Goal: Task Accomplishment & Management: Manage account settings

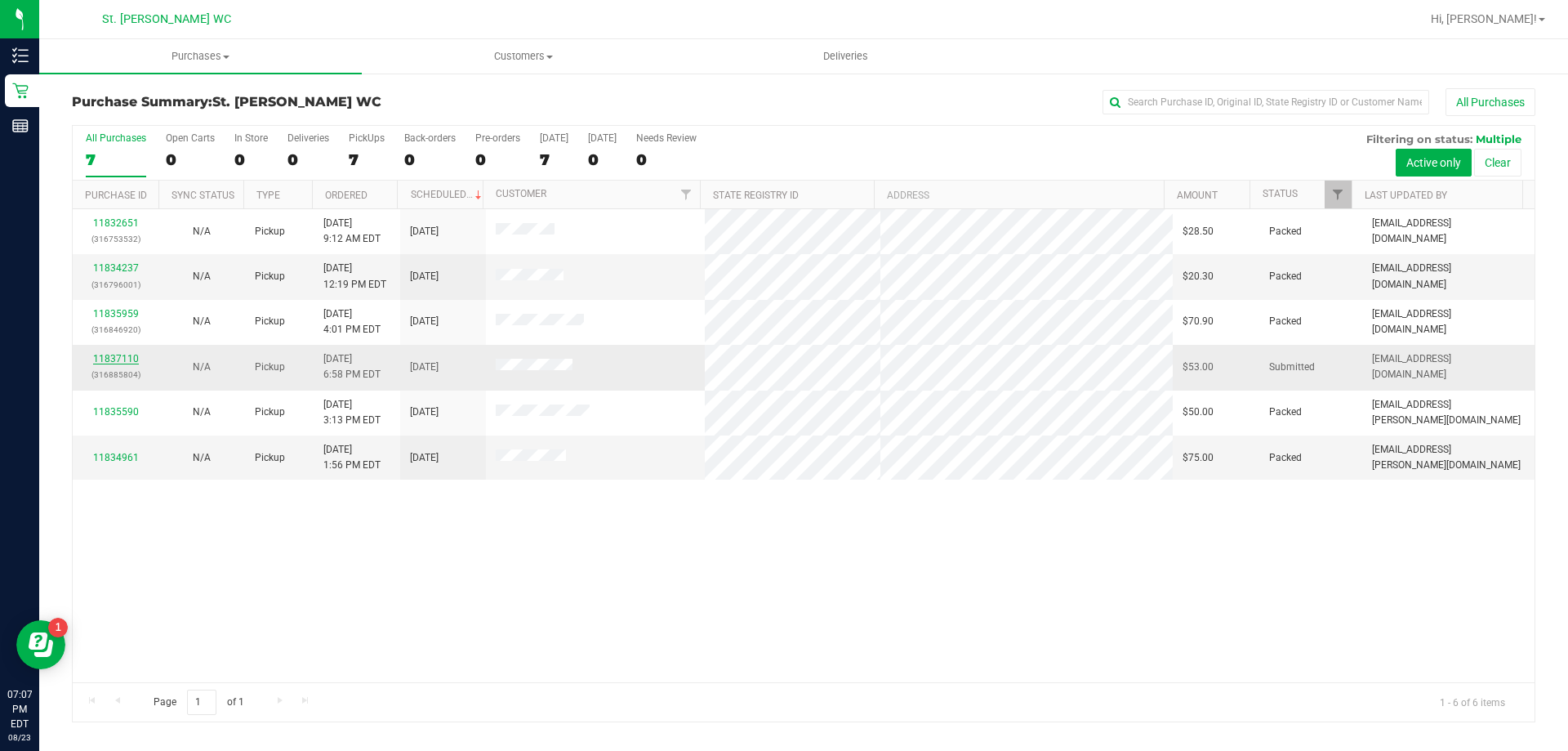
click at [125, 352] on link "11837110" at bounding box center [116, 358] width 46 height 11
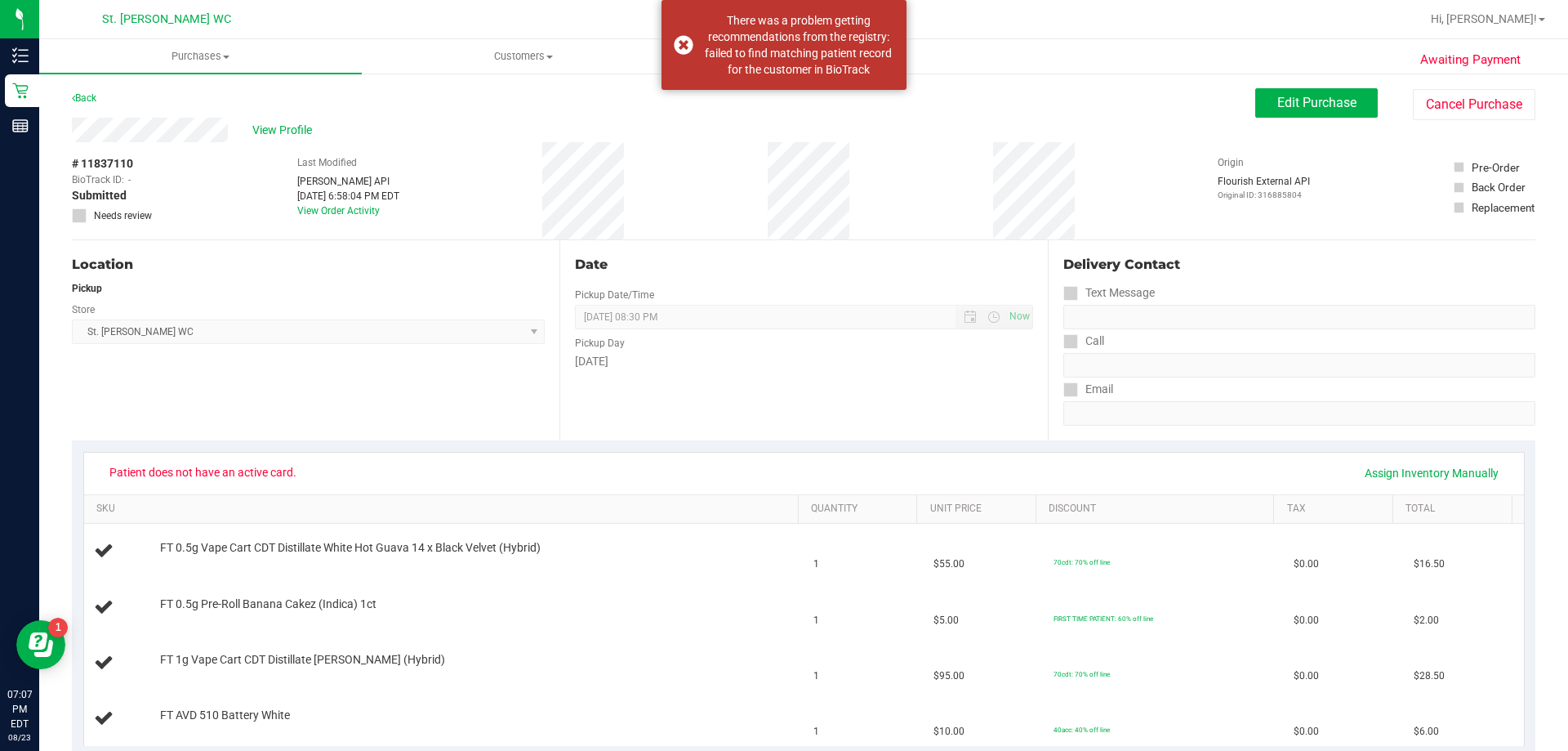
click at [87, 215] on label "Needs review" at bounding box center [113, 216] width 82 height 15
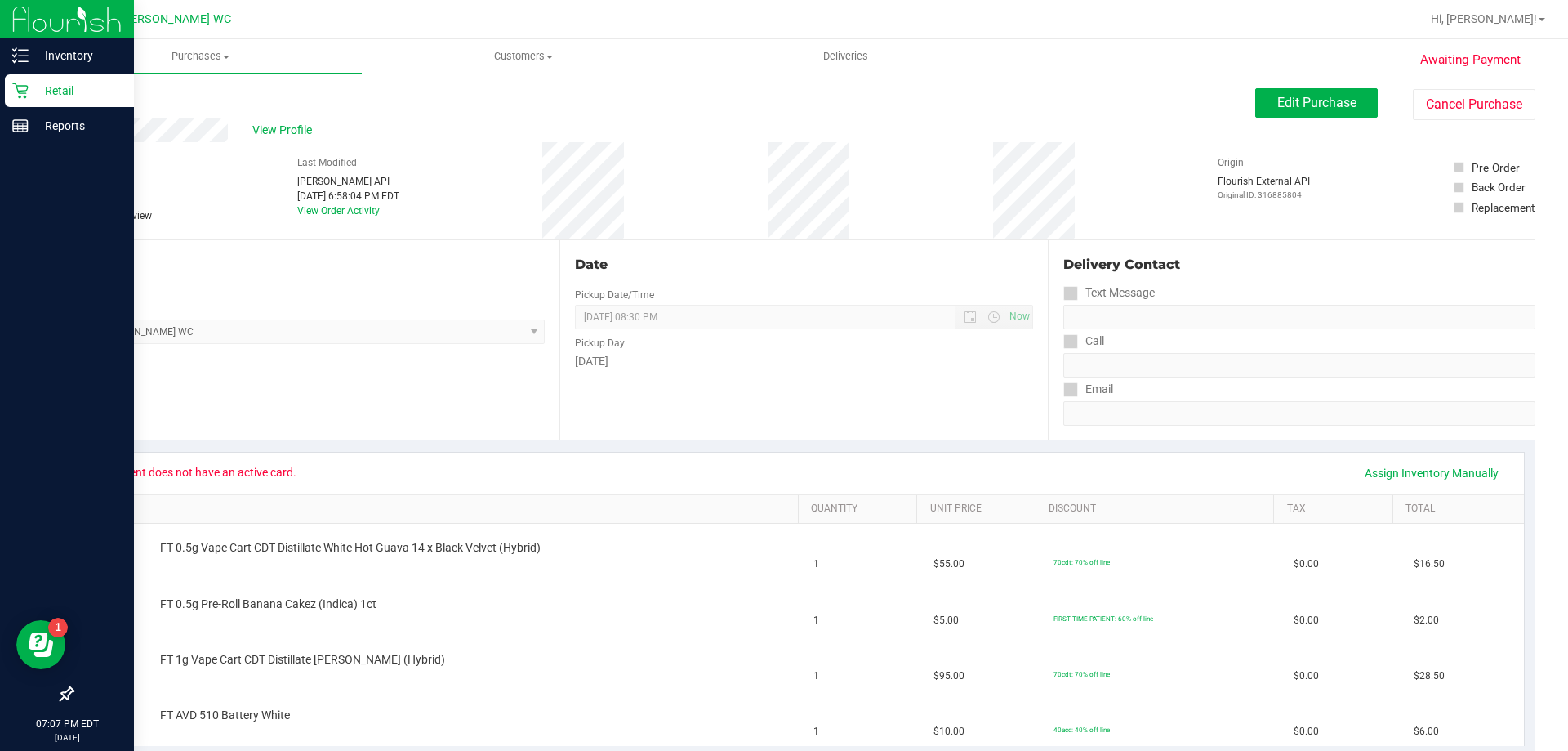
click at [10, 94] on div "Retail" at bounding box center [69, 90] width 129 height 32
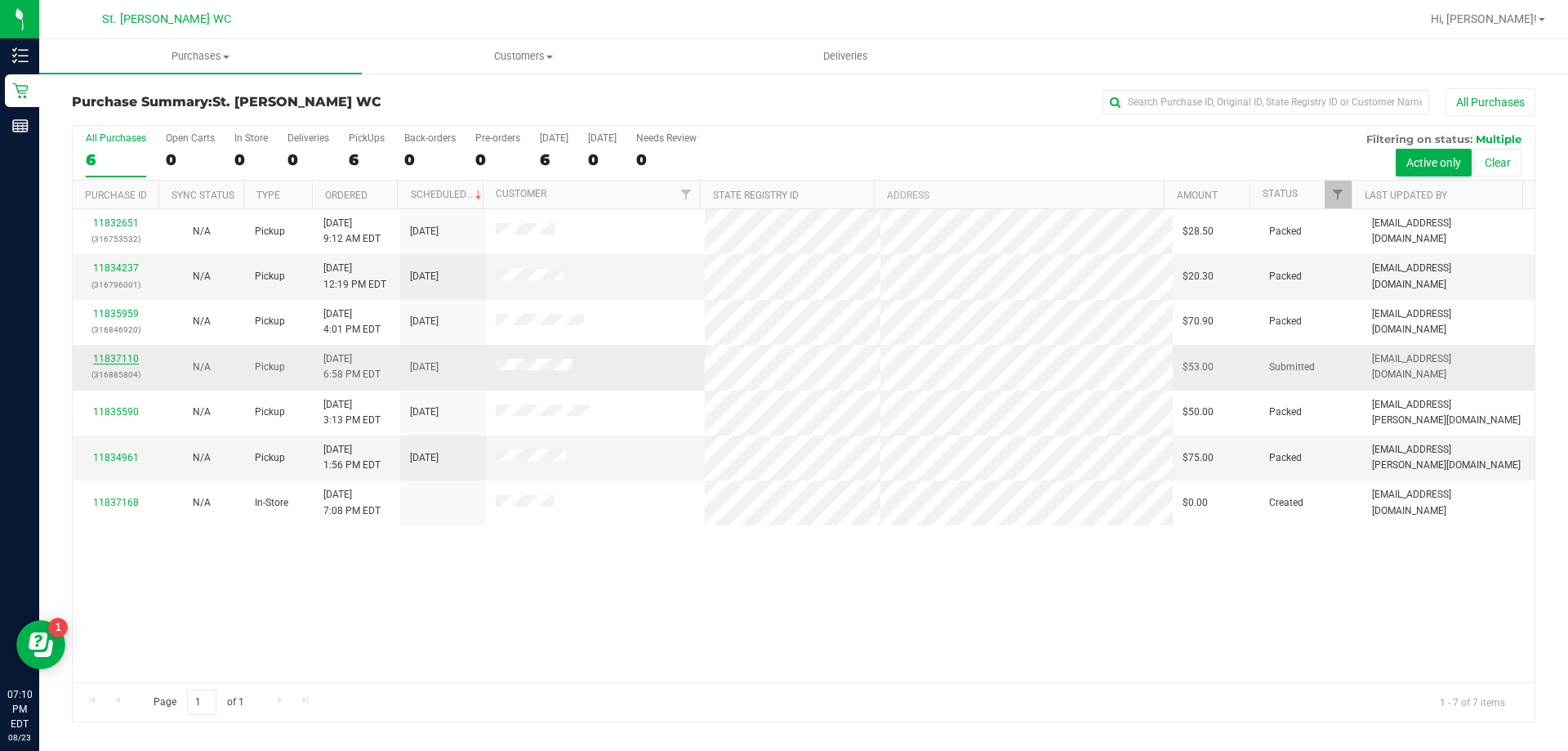
click at [110, 356] on link "11837110" at bounding box center [116, 358] width 46 height 11
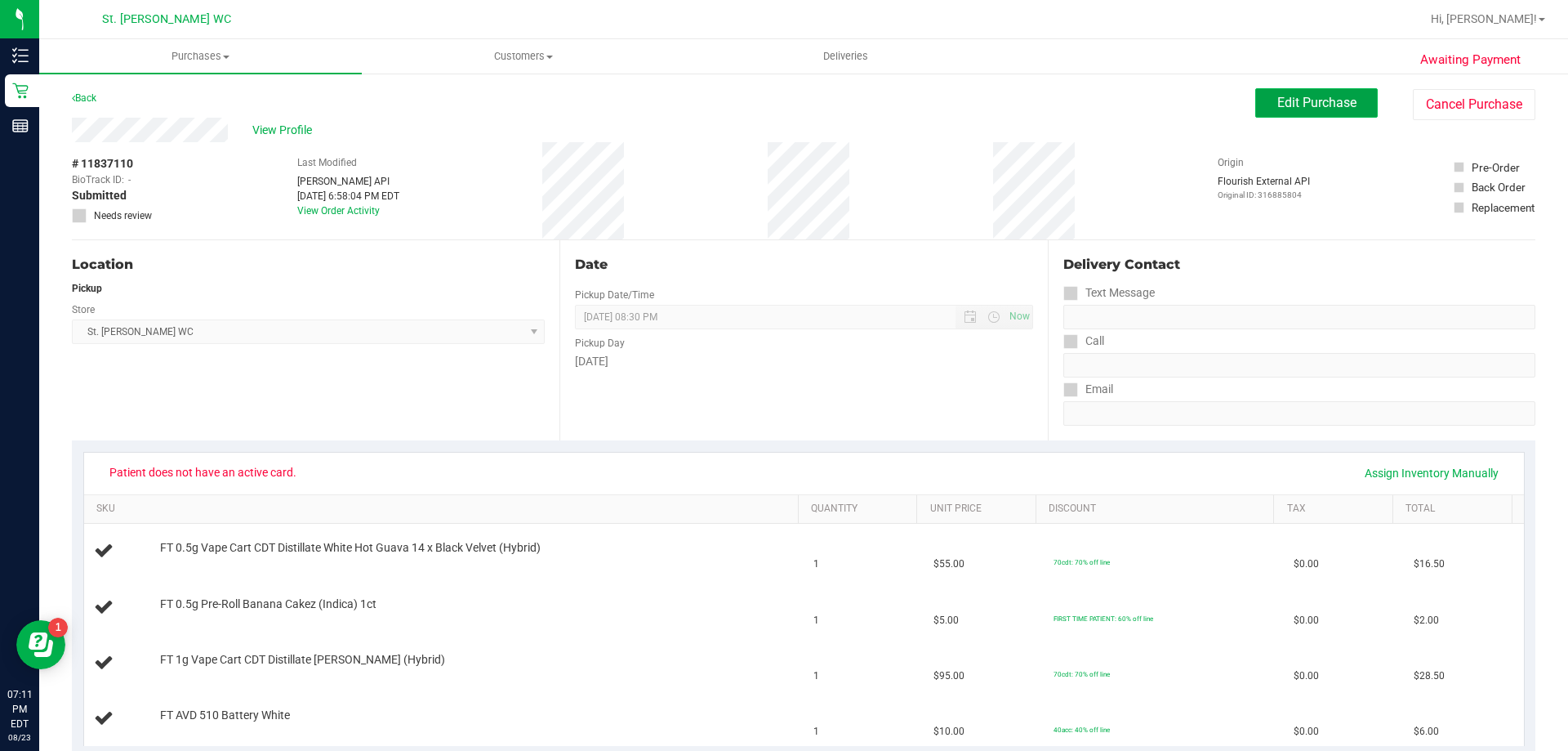
click at [1294, 89] on button "Edit Purchase" at bounding box center [1316, 103] width 123 height 30
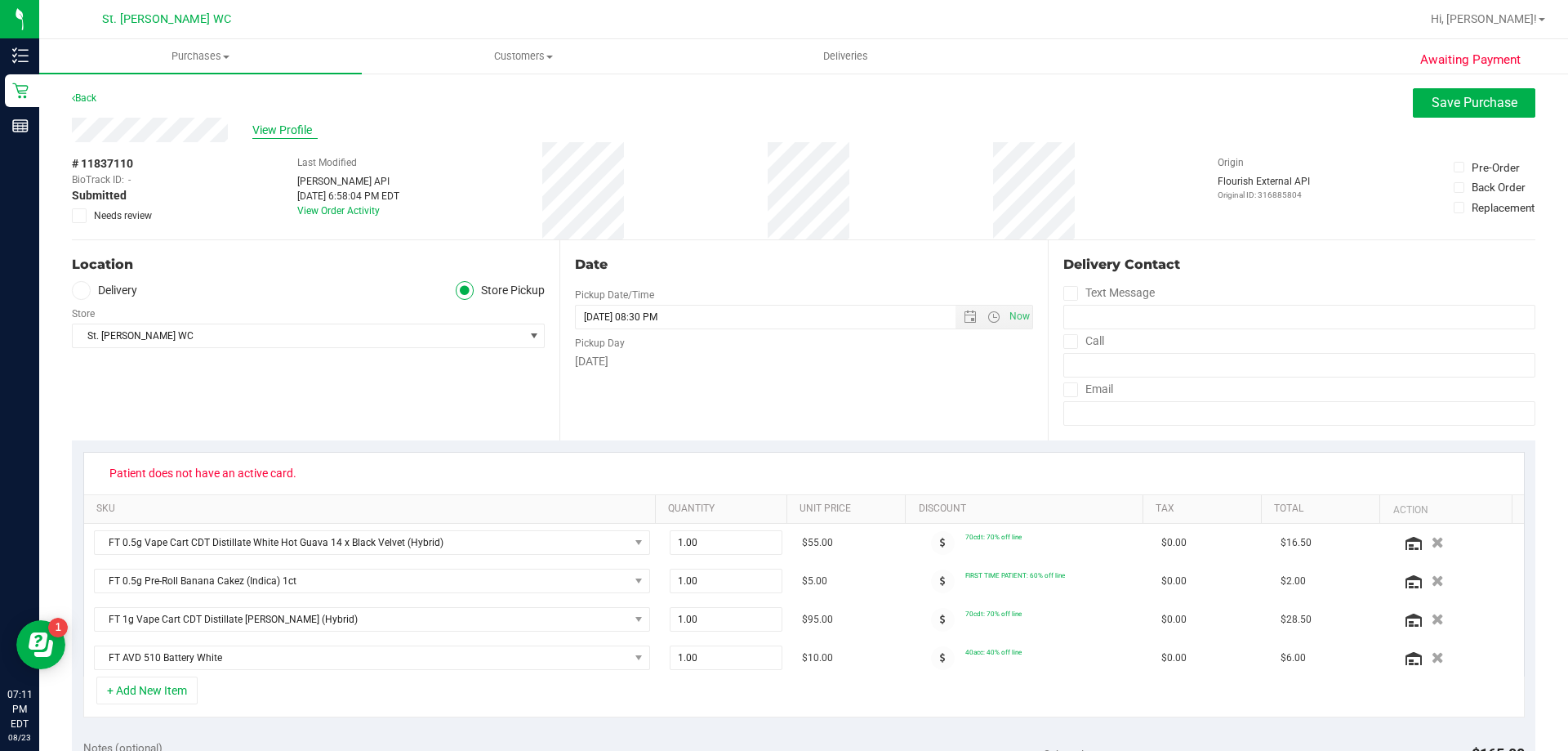
click at [284, 135] on span "View Profile" at bounding box center [285, 130] width 65 height 18
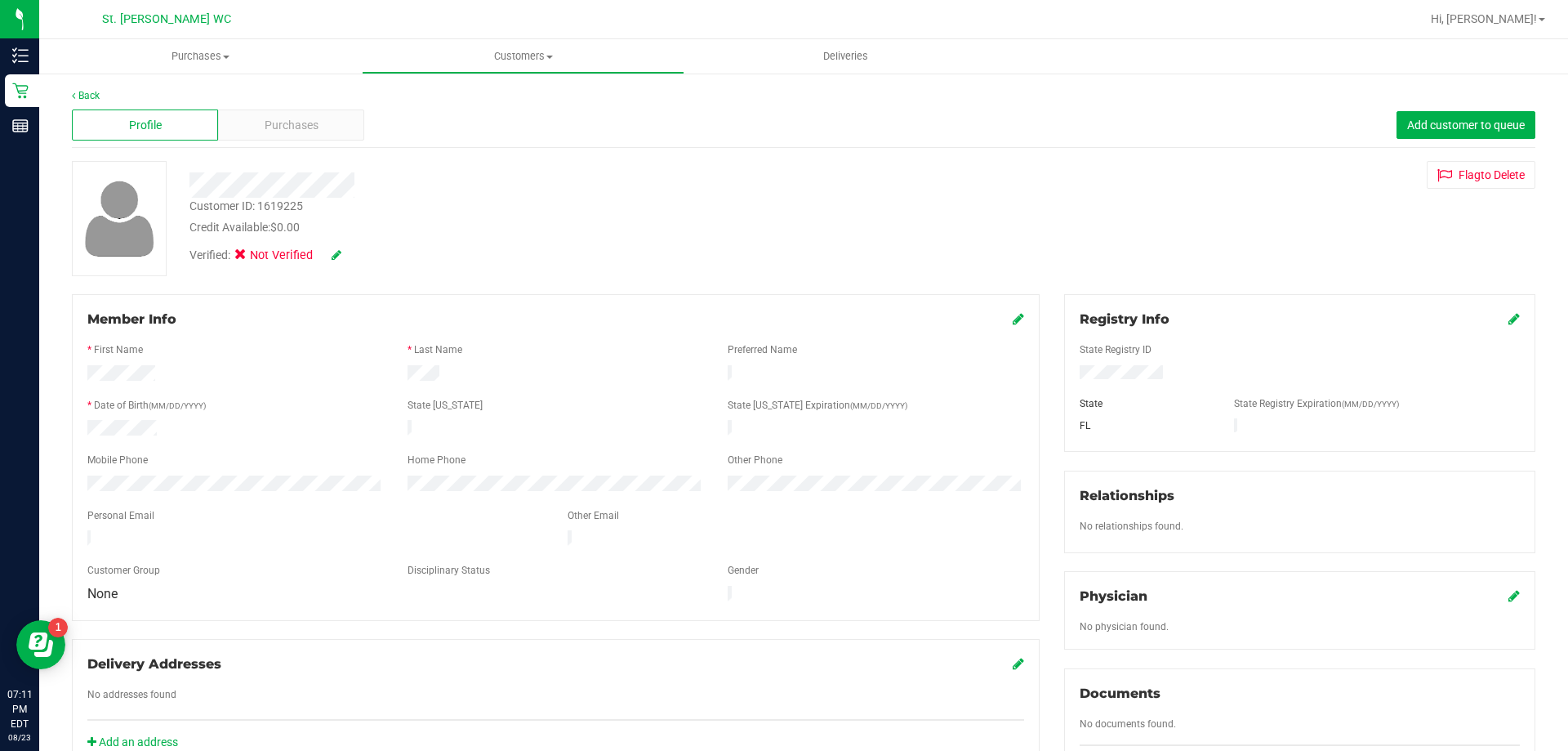
click at [1016, 325] on div "Member Info * First Name * Last Name Preferred Name * Date of Birth (MM/DD/YYYY…" at bounding box center [555, 458] width 968 height 327
click at [1015, 323] on icon at bounding box center [1018, 318] width 11 height 13
click at [1013, 320] on icon at bounding box center [1016, 320] width 15 height 13
click at [1013, 320] on icon at bounding box center [1018, 318] width 11 height 13
click at [1508, 322] on icon at bounding box center [1514, 318] width 11 height 13
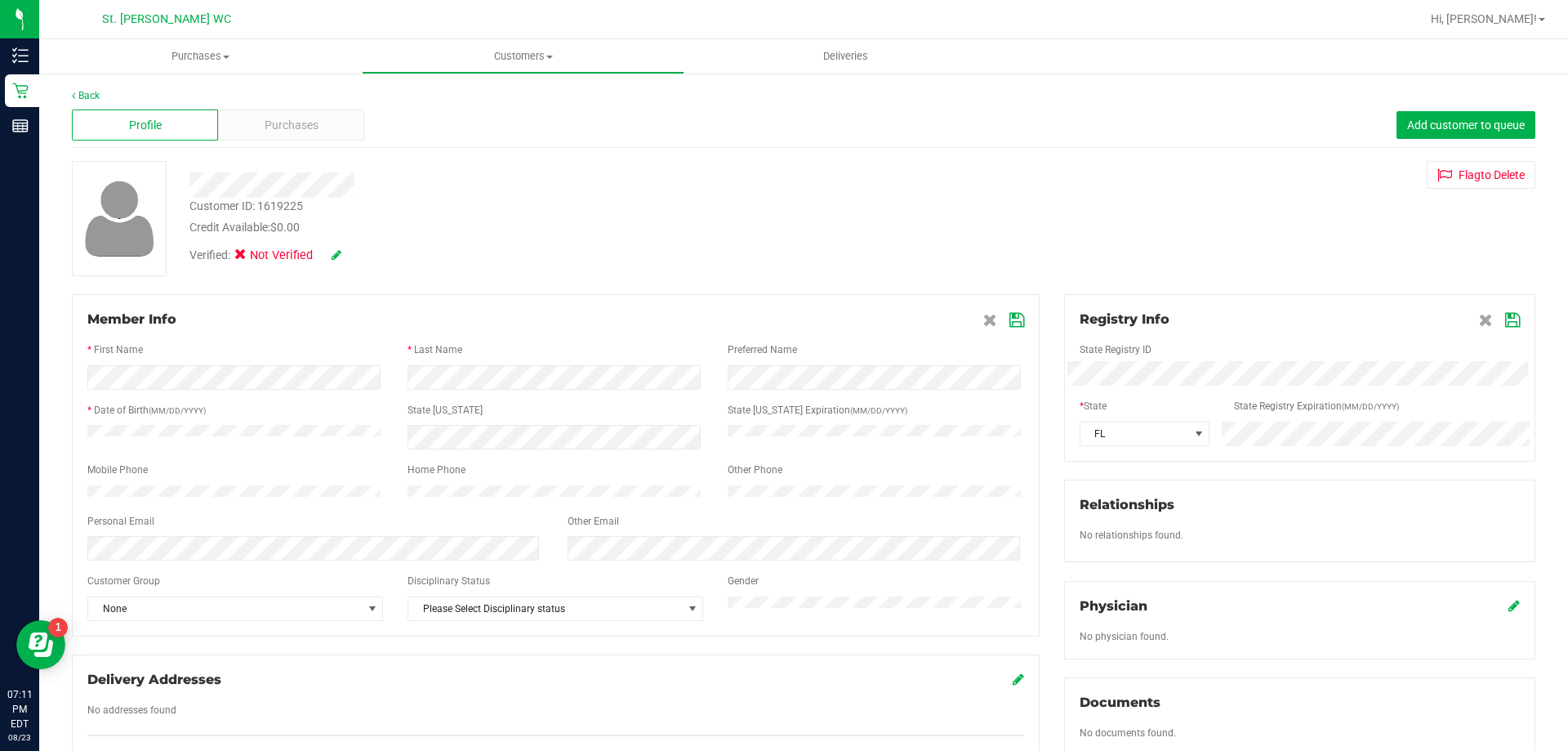
click at [1181, 214] on div "Customer ID: 1619225 Credit Available: $0.00 Verified: Not Verified Flag to [GE…" at bounding box center [803, 218] width 1488 height 115
click at [336, 258] on icon at bounding box center [336, 255] width 10 height 11
click at [245, 257] on icon at bounding box center [245, 257] width 11 height 0
click at [0, 0] on input "Medical" at bounding box center [0, 0] width 0 height 0
click at [365, 256] on icon at bounding box center [359, 256] width 13 height 11
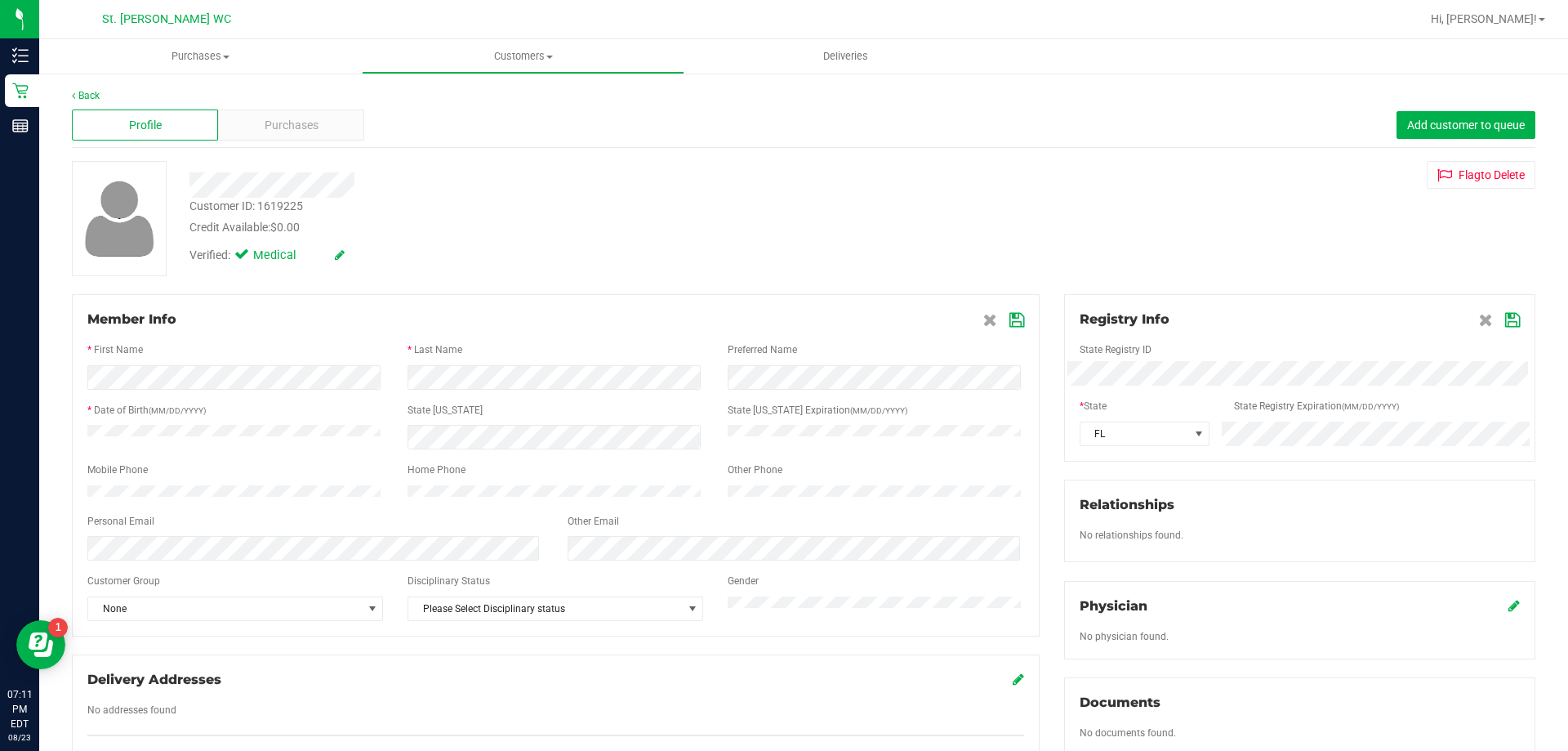
click at [1009, 318] on icon at bounding box center [1016, 320] width 15 height 13
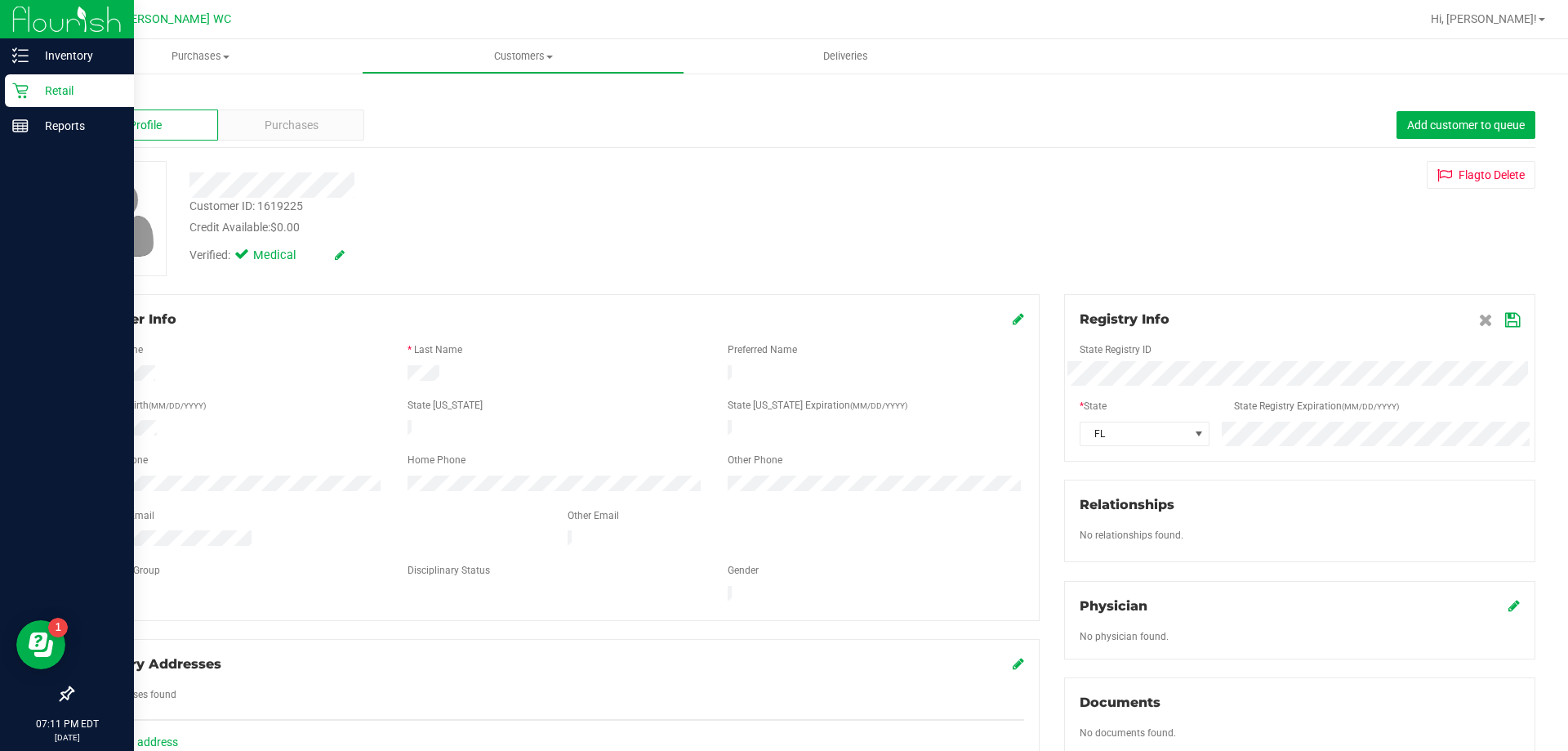
click at [43, 77] on div "Retail" at bounding box center [69, 90] width 129 height 32
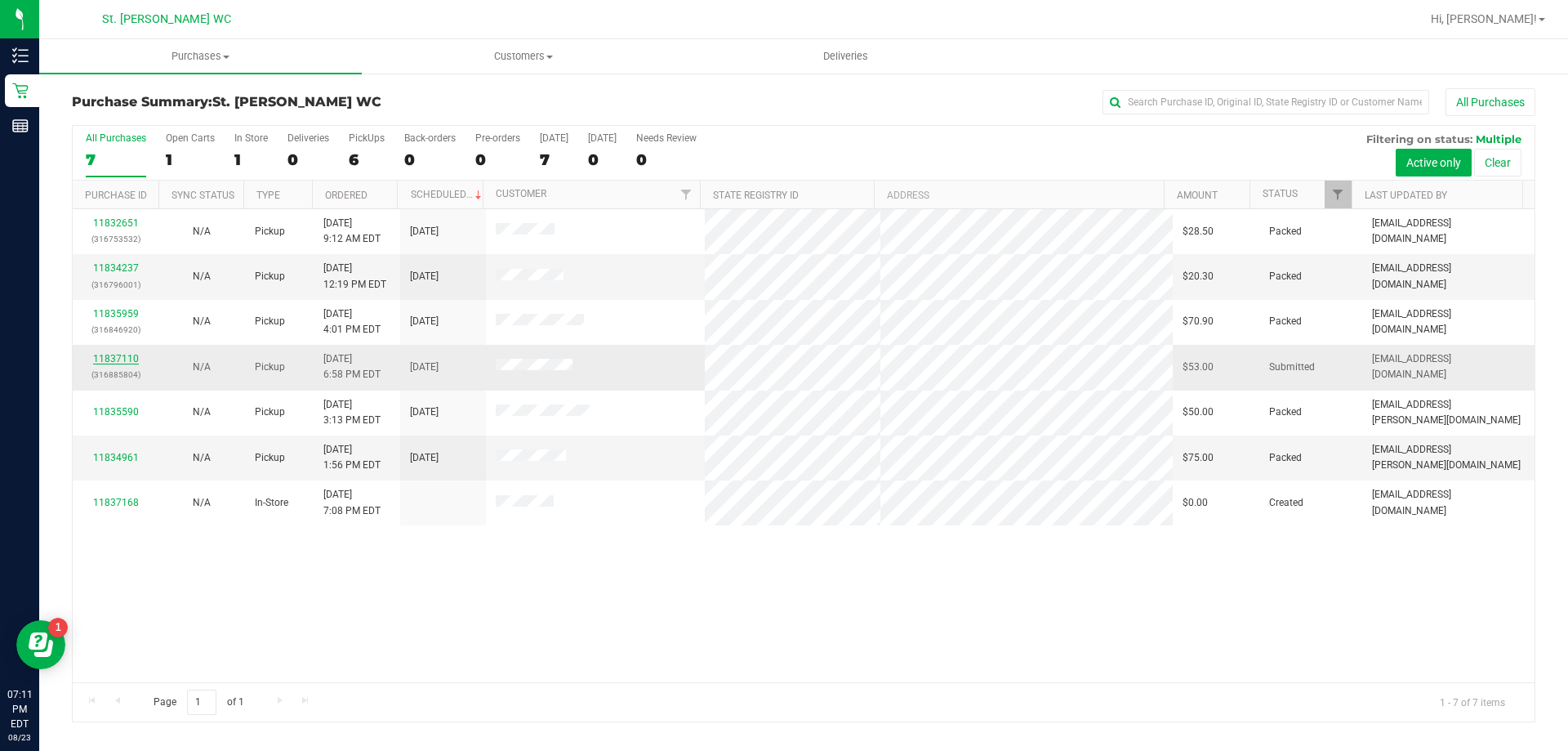
click at [117, 352] on link "11837110" at bounding box center [116, 358] width 46 height 11
